Goal: Navigation & Orientation: Find specific page/section

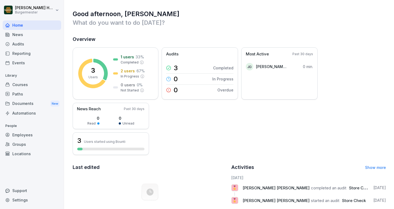
click at [23, 52] on div "Reporting" at bounding box center [32, 53] width 59 height 9
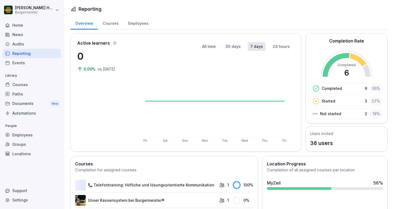
click at [25, 107] on div "Documents New" at bounding box center [32, 103] width 59 height 10
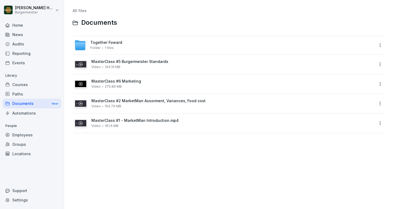
click at [107, 44] on span "Together Foward" at bounding box center [106, 42] width 32 height 5
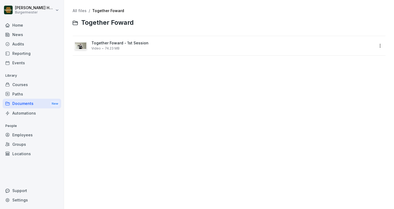
click at [104, 46] on div "Together Foward - 1st Session Video 74.23 MB" at bounding box center [233, 45] width 283 height 9
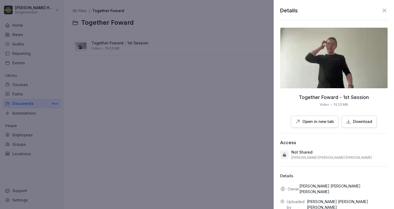
click at [348, 121] on icon "button" at bounding box center [348, 121] width 5 height 5
click at [349, 121] on icon "button" at bounding box center [348, 121] width 5 height 5
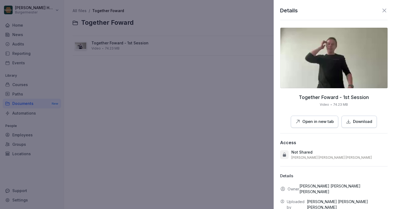
click at [386, 12] on icon at bounding box center [385, 11] width 4 height 4
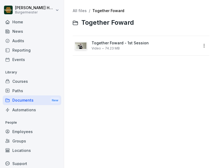
click at [32, 80] on div "Courses" at bounding box center [32, 80] width 59 height 9
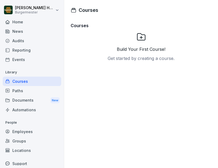
click at [24, 91] on div "Paths" at bounding box center [32, 90] width 59 height 9
